Goal: Navigation & Orientation: Find specific page/section

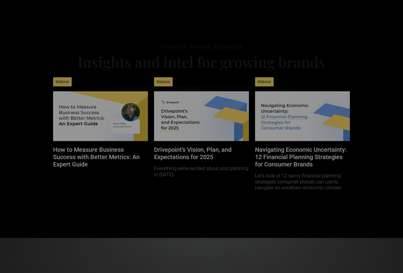
scroll to position [2952, 0]
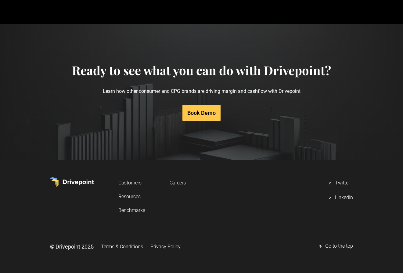
click at [174, 181] on link "Careers" at bounding box center [178, 182] width 16 height 11
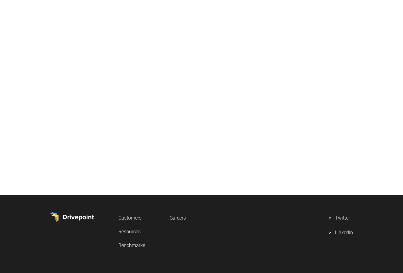
scroll to position [322, 0]
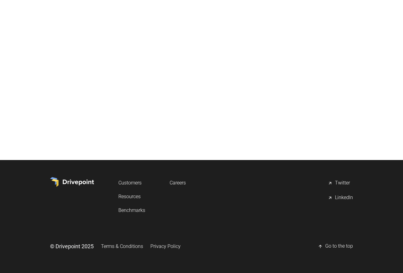
click at [127, 196] on link "Resources" at bounding box center [131, 196] width 27 height 11
